Goal: Complete application form: Complete application form

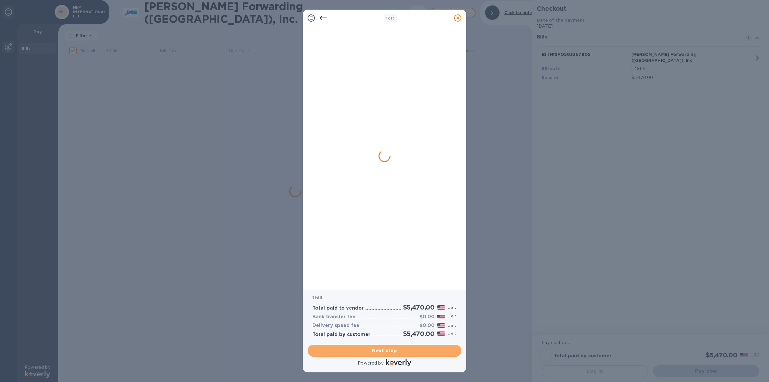
click at [387, 348] on span "Next step" at bounding box center [384, 350] width 144 height 7
checkbox input "true"
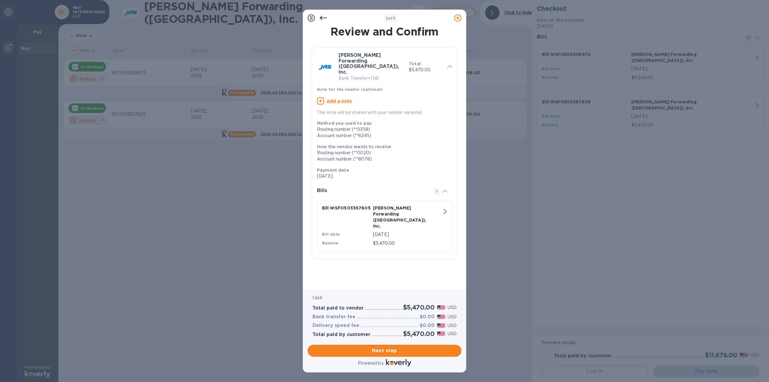
click at [324, 19] on icon at bounding box center [323, 17] width 7 height 7
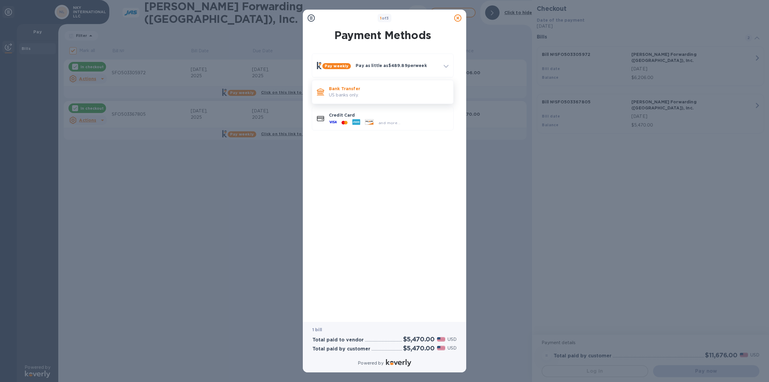
click at [367, 90] on p "Bank Transfer" at bounding box center [389, 89] width 120 height 6
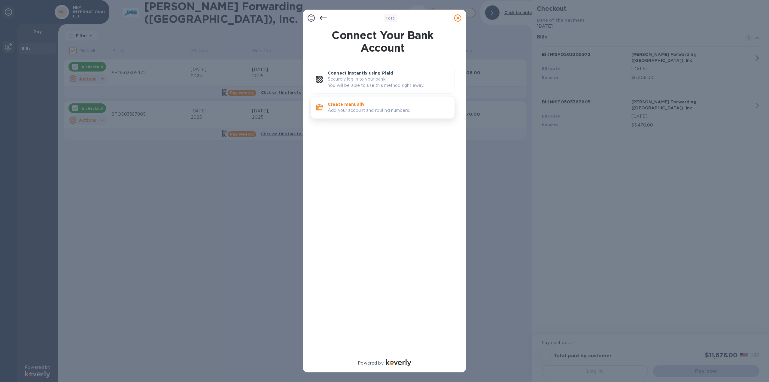
click at [373, 106] on p "Create manually" at bounding box center [389, 104] width 122 height 6
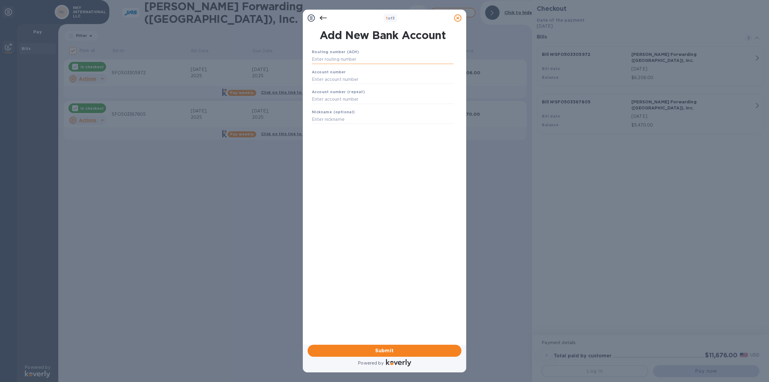
click at [356, 56] on input "text" at bounding box center [383, 59] width 142 height 9
type input "121000358"
click at [349, 85] on input "text" at bounding box center [383, 86] width 142 height 9
type input "325160516245"
click at [340, 104] on input "text" at bounding box center [383, 106] width 142 height 9
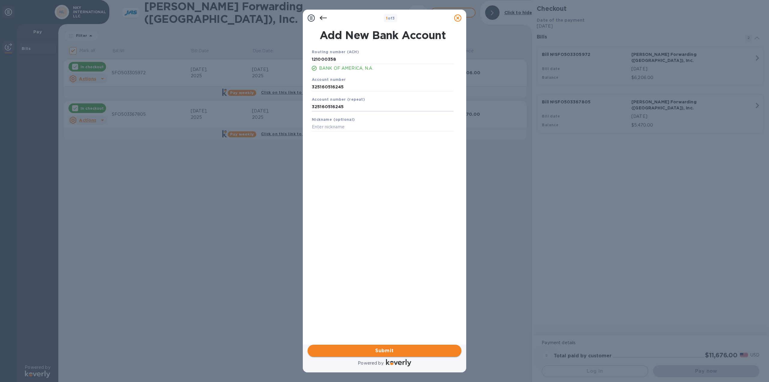
type input "325160516245"
click at [384, 348] on span "Submit" at bounding box center [384, 350] width 144 height 7
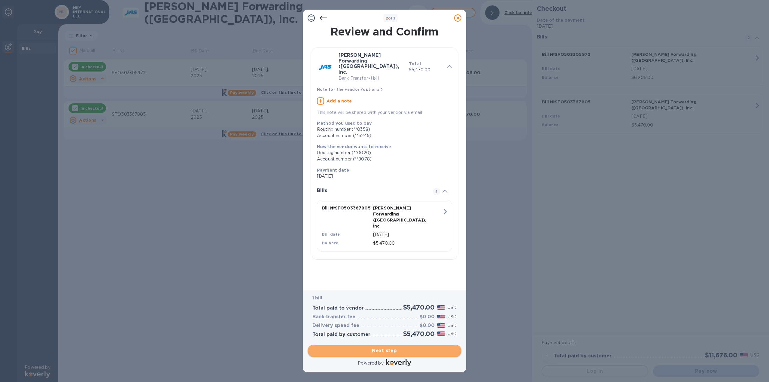
click at [389, 352] on span "Next step" at bounding box center [384, 350] width 144 height 7
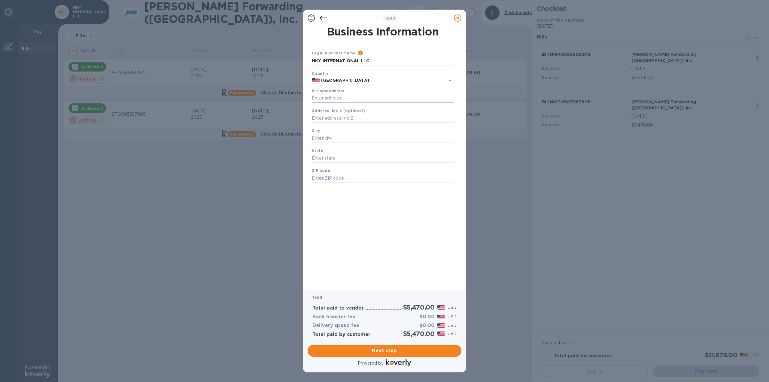
click at [342, 96] on input "Business address" at bounding box center [383, 98] width 142 height 9
type input "[STREET_ADDRESS]"
click at [330, 139] on input "text" at bounding box center [383, 138] width 142 height 9
type input "Discovery Bay"
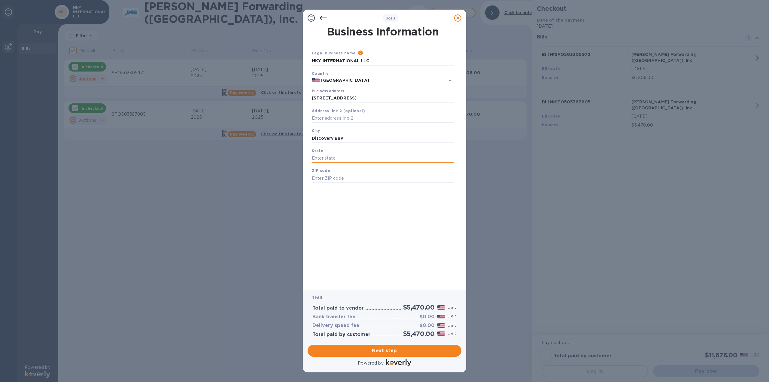
click at [329, 158] on input "text" at bounding box center [383, 158] width 142 height 9
type input "CA"
click at [336, 177] on input "text" at bounding box center [383, 178] width 142 height 9
type input "94505"
click at [367, 214] on div "Business Information Legal business name Please provide the legal name that app…" at bounding box center [385, 153] width 148 height 255
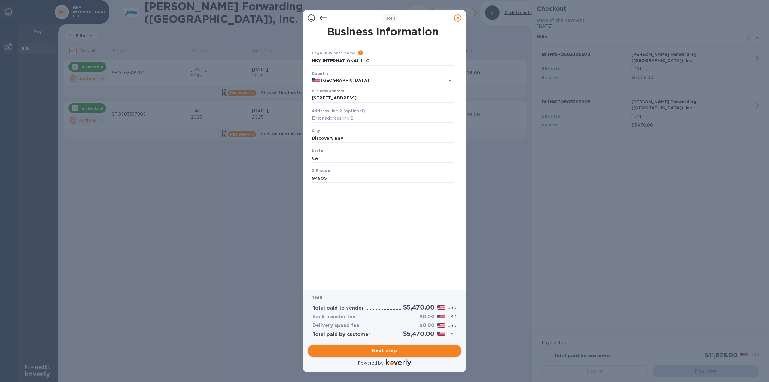
click at [385, 352] on span "Next step" at bounding box center [384, 350] width 144 height 7
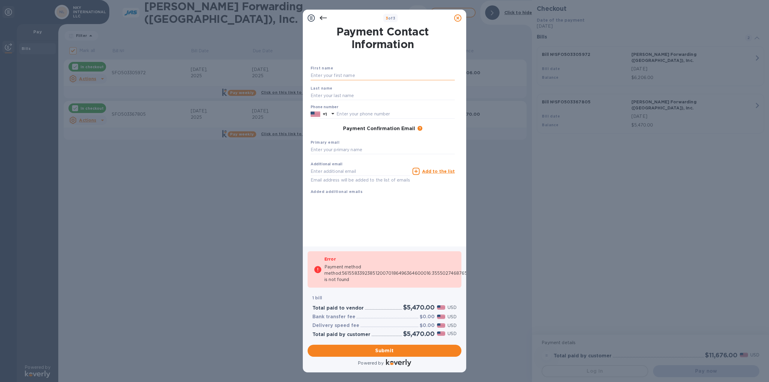
click at [327, 77] on input "text" at bounding box center [383, 75] width 144 height 9
type input "NKY International"
click at [340, 98] on input "text" at bounding box center [383, 95] width 144 height 9
type input "LLC"
drag, startPoint x: 357, startPoint y: 75, endPoint x: 321, endPoint y: 76, distance: 35.2
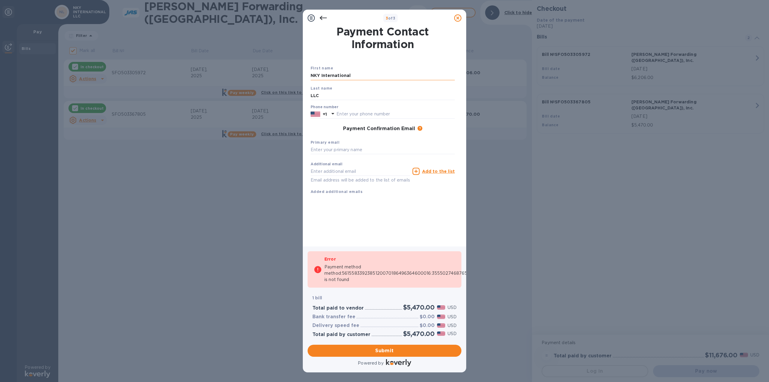
click at [321, 76] on input "NKY International" at bounding box center [383, 75] width 144 height 9
type input "NKY INTERNATIONAL"
click at [382, 115] on input "text" at bounding box center [395, 114] width 118 height 9
type input "3022981150"
click at [358, 148] on input "text" at bounding box center [383, 149] width 144 height 9
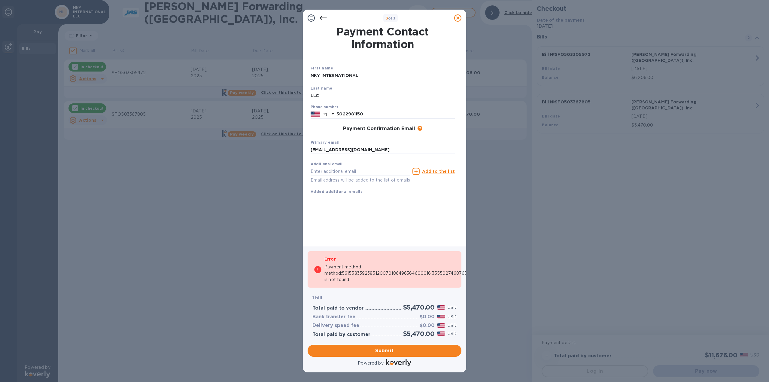
type input "[EMAIL_ADDRESS][DOMAIN_NAME]"
click at [373, 264] on p "Payment method method:5615583392385120070186496364600016:3555027468765340438924…" at bounding box center [422, 273] width 197 height 19
click at [388, 234] on div "Payment Contact Information First name NKY INTERNATIONAL Last name LLC Phone nu…" at bounding box center [385, 133] width 148 height 214
click at [351, 177] on p "Email address will be added to the list of emails" at bounding box center [360, 180] width 99 height 7
click at [323, 17] on icon at bounding box center [323, 17] width 7 height 7
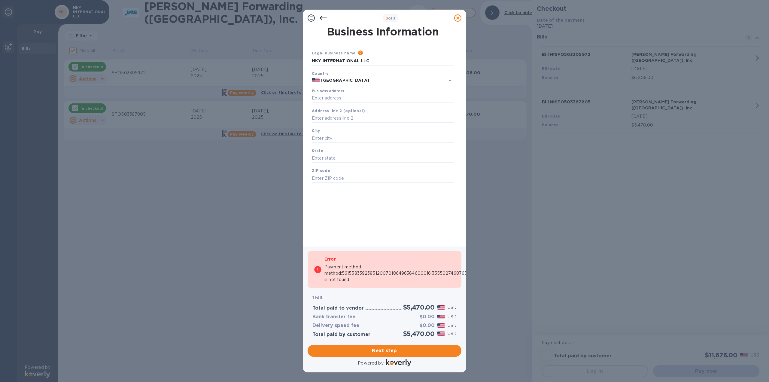
click at [323, 17] on icon at bounding box center [323, 17] width 7 height 7
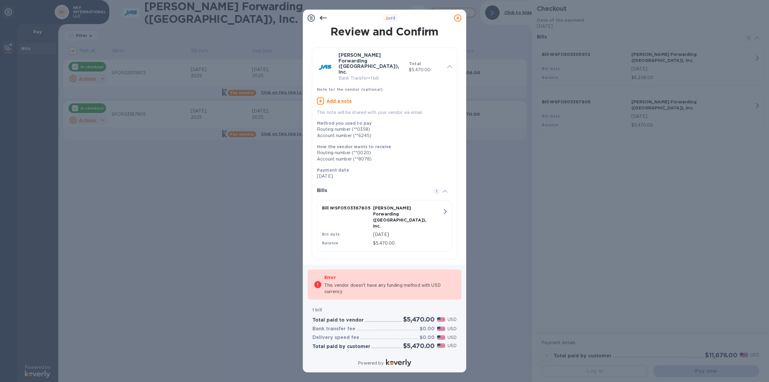
click at [323, 17] on icon at bounding box center [323, 17] width 7 height 7
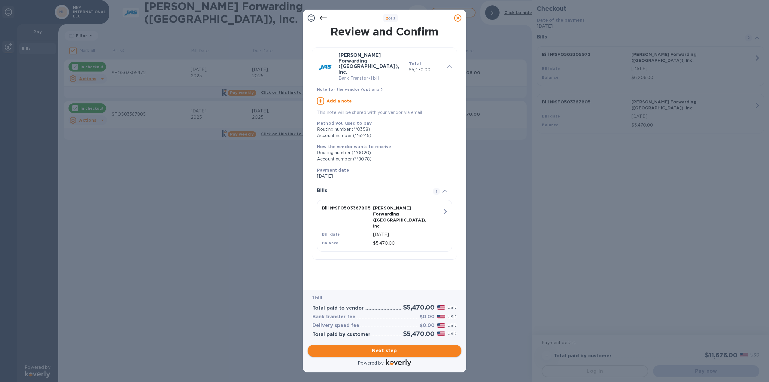
click at [389, 348] on span "Next step" at bounding box center [384, 350] width 144 height 7
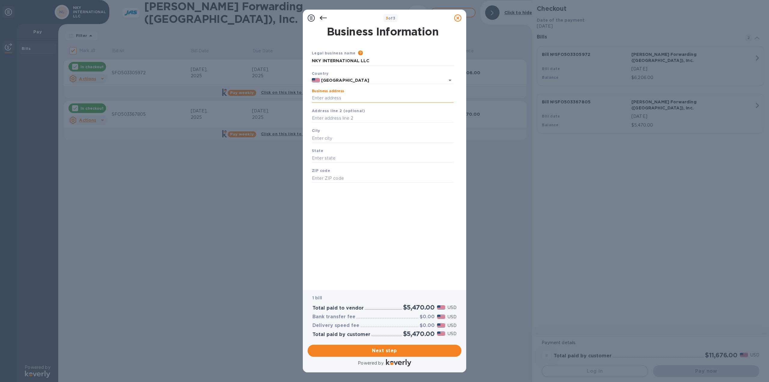
click at [343, 99] on input "Business address" at bounding box center [383, 98] width 142 height 9
type input "[STREET_ADDRESS]"
type input "Discovery Bay"
type input "CA"
type input "94505"
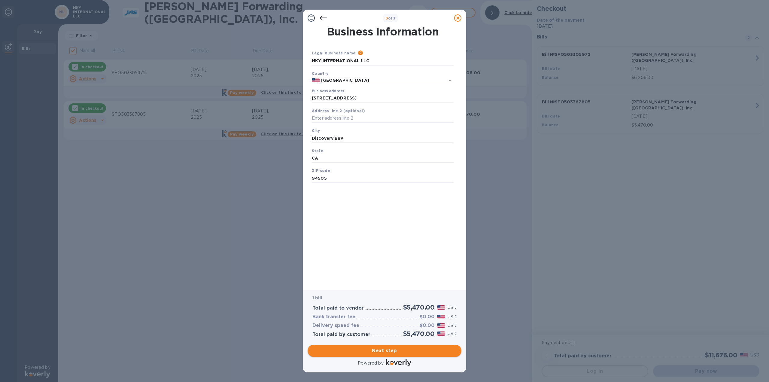
click at [382, 354] on span "Next step" at bounding box center [384, 350] width 144 height 7
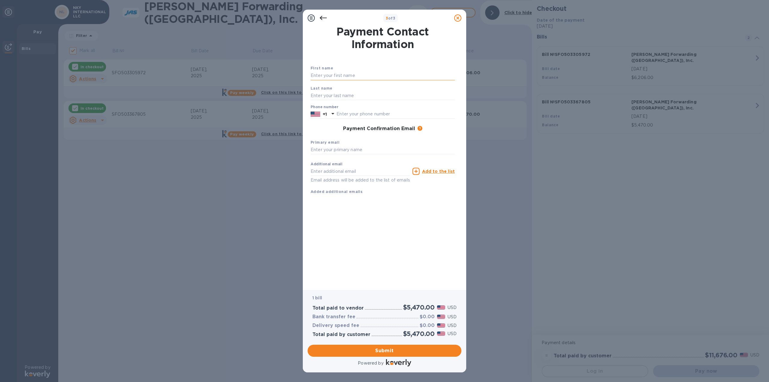
click at [330, 74] on input "text" at bounding box center [383, 75] width 144 height 9
type input "N"
type input "NKY INTERNATIONAL"
click at [346, 95] on input "text" at bounding box center [383, 95] width 144 height 9
type input "LLC"
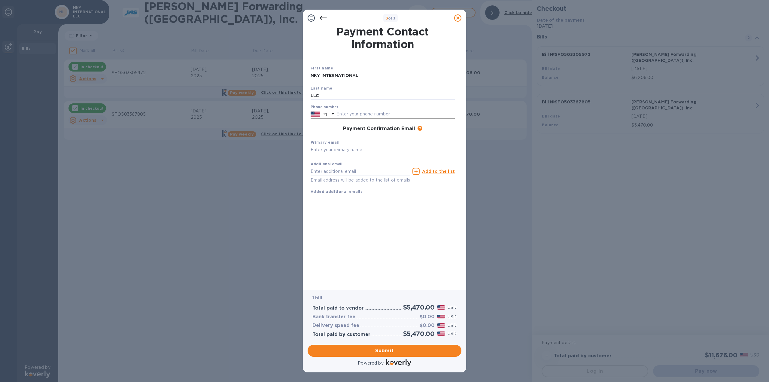
click at [351, 111] on input "text" at bounding box center [395, 114] width 118 height 9
click at [394, 114] on input "3022981150" at bounding box center [395, 114] width 118 height 9
type input "3022981150"
click at [358, 153] on input "text" at bounding box center [383, 149] width 144 height 9
type input "[EMAIL_ADDRESS][DOMAIN_NAME]"
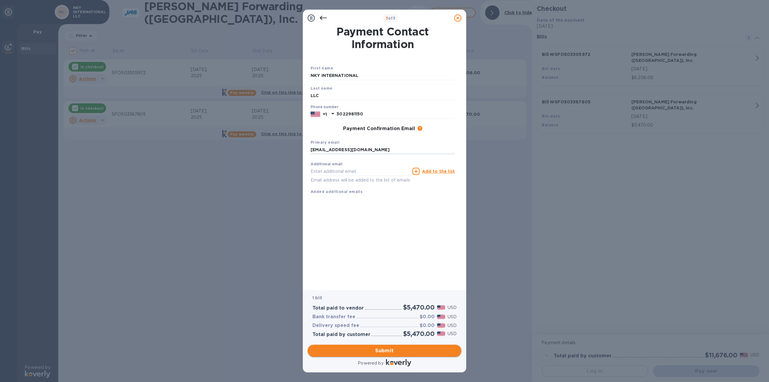
click at [389, 351] on span "Submit" at bounding box center [384, 350] width 144 height 7
checkbox input "false"
